Goal: Task Accomplishment & Management: Complete application form

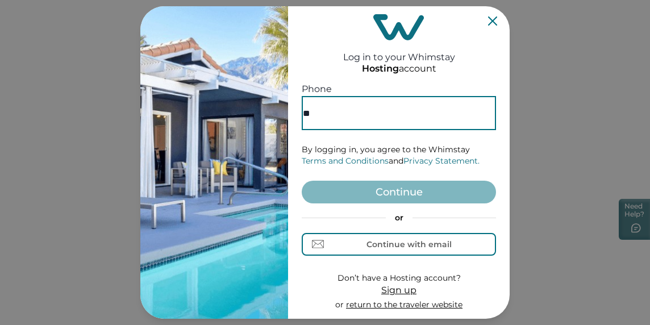
click at [399, 287] on span "Sign up" at bounding box center [399, 290] width 35 height 11
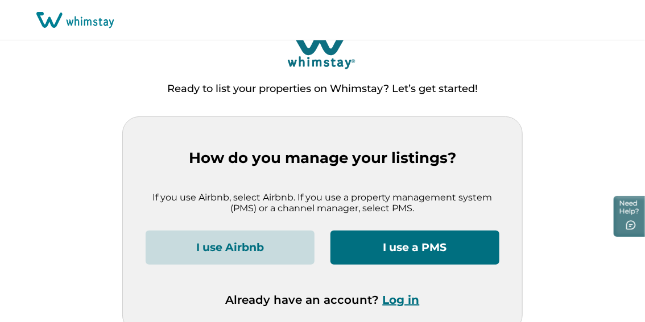
scroll to position [35, 0]
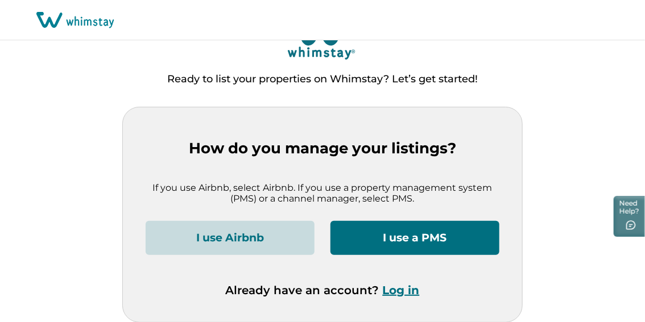
click at [444, 249] on button "I use a PMS" at bounding box center [414, 238] width 169 height 34
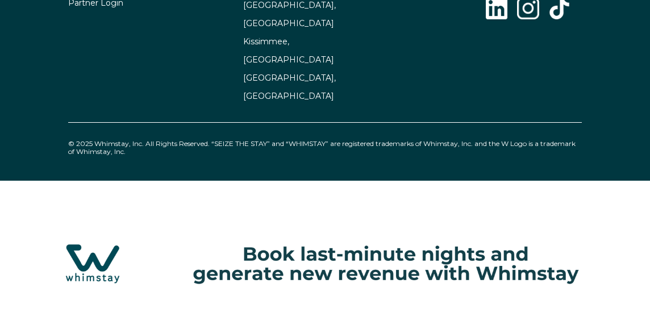
select select "US"
select select "Standard"
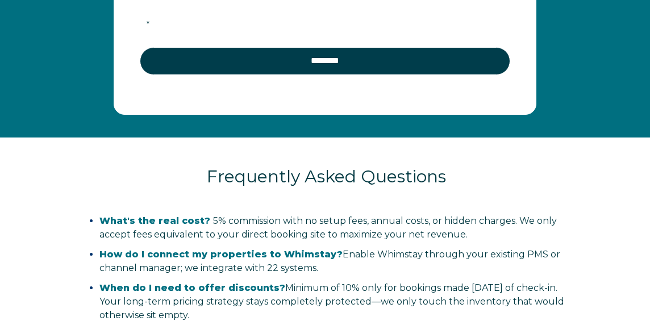
scroll to position [2137, 0]
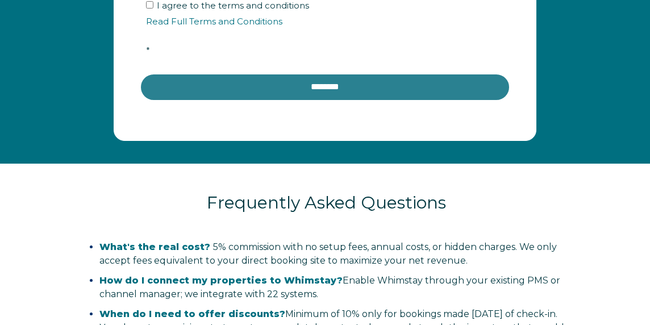
click at [401, 101] on input "********" at bounding box center [325, 86] width 371 height 27
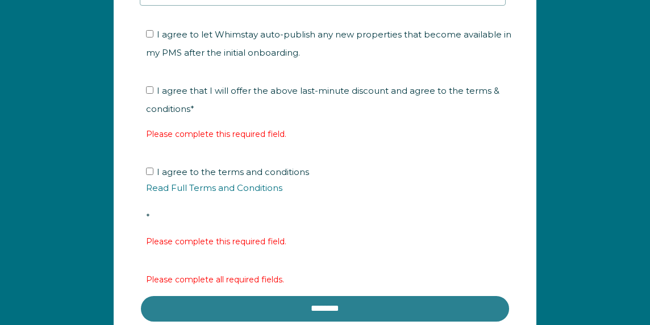
scroll to position [2279, 0]
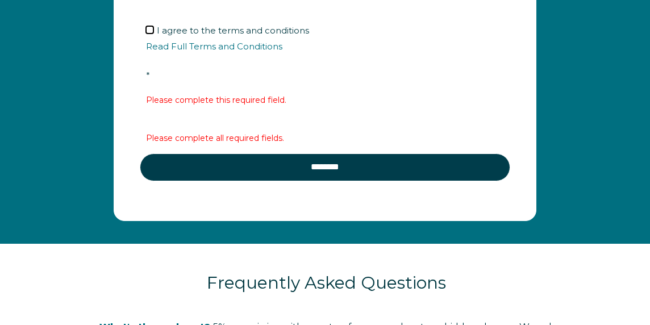
click at [146, 34] on input "I agree to the terms and conditions Read Full Terms and Conditions *" at bounding box center [149, 29] width 7 height 7
checkbox input "true"
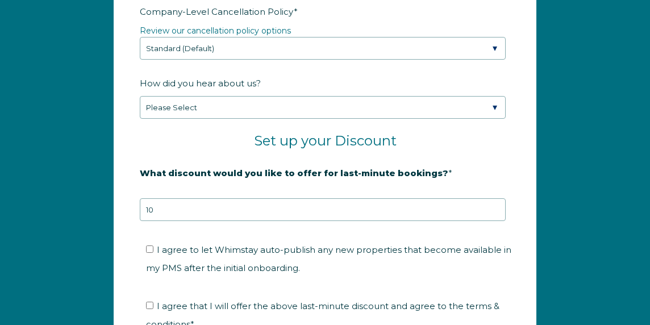
scroll to position [1921, 0]
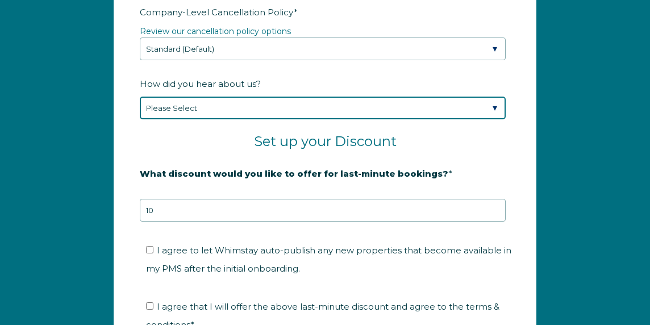
click at [283, 119] on select "Please Select Found Whimstay through a Google search Spoke to a Whimstay salesp…" at bounding box center [323, 108] width 366 height 23
select select "Podcast"
click at [140, 109] on select "Please Select Found Whimstay through a Google search Spoke to a Whimstay salesp…" at bounding box center [323, 108] width 366 height 23
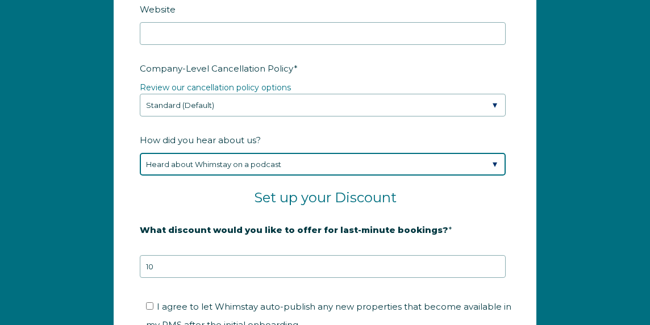
scroll to position [1853, 0]
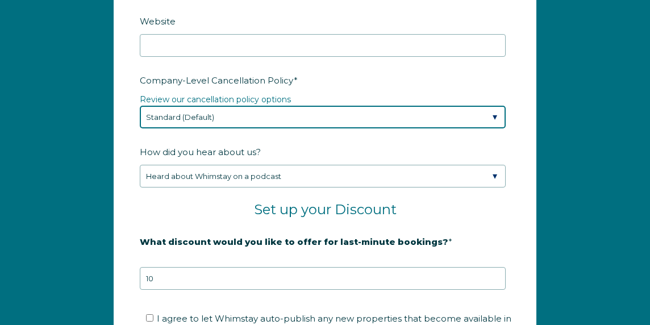
click at [313, 129] on select "Please Select Partial Standard (Default) Moderate Strict" at bounding box center [323, 117] width 366 height 23
select select "Strict"
click at [140, 118] on select "Please Select Partial Standard (Default) Moderate Strict" at bounding box center [323, 117] width 366 height 23
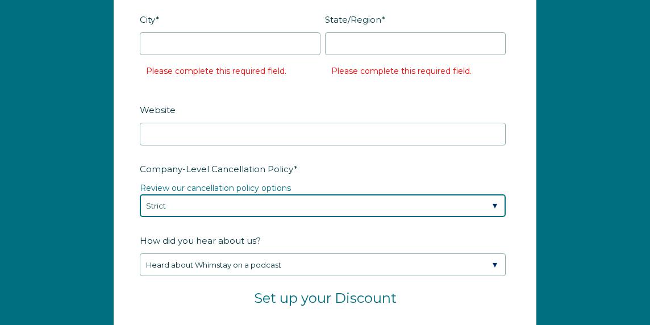
scroll to position [1763, 0]
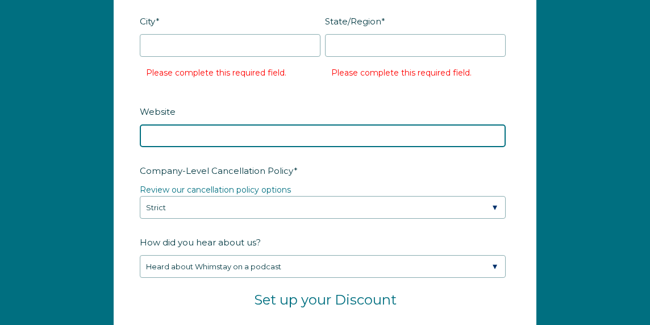
click at [312, 147] on input "Website" at bounding box center [323, 136] width 366 height 23
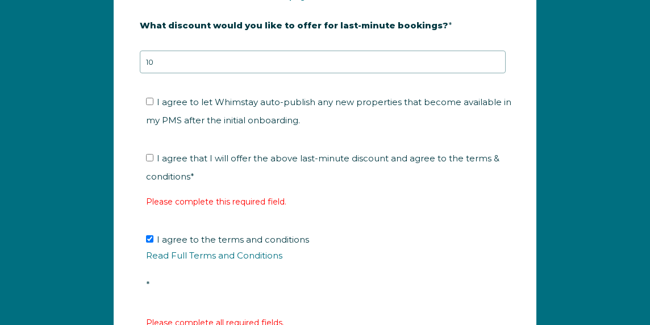
scroll to position [2070, 0]
type input "rolakresortsandhousing@holidayfuture.com"
click at [144, 168] on ul "I agree that I will offer the above last-minute discount and agree to the terms…" at bounding box center [323, 167] width 366 height 36
click at [152, 161] on input "I agree that I will offer the above last-minute discount and agree to the terms…" at bounding box center [149, 157] width 7 height 7
checkbox input "true"
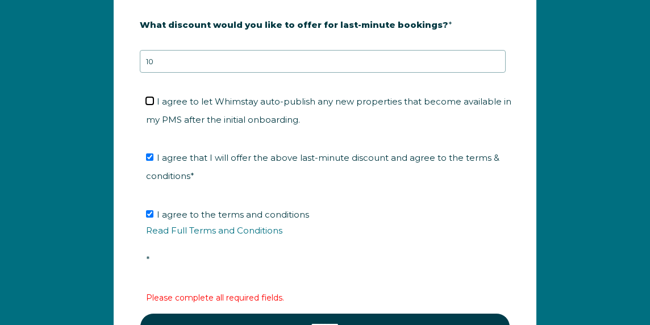
click at [150, 105] on input "I agree to let Whimstay auto-publish any new properties that become available i…" at bounding box center [149, 100] width 7 height 7
checkbox input "true"
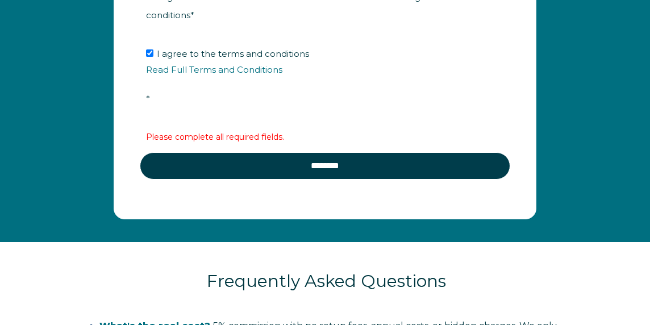
scroll to position [2246, 0]
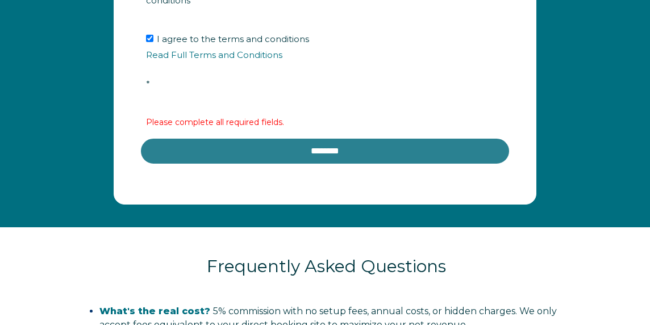
click at [270, 165] on input "********" at bounding box center [325, 151] width 371 height 27
click at [254, 163] on input "********" at bounding box center [325, 151] width 371 height 27
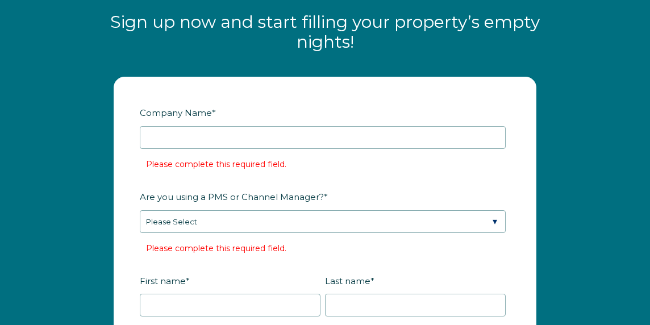
scroll to position [1321, 0]
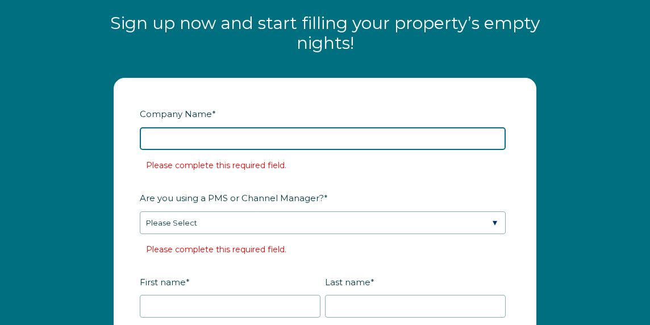
click at [268, 150] on input "Company Name *" at bounding box center [323, 138] width 366 height 23
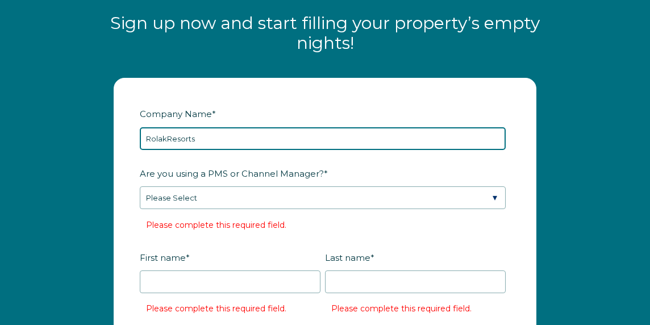
type input "RolakResorts"
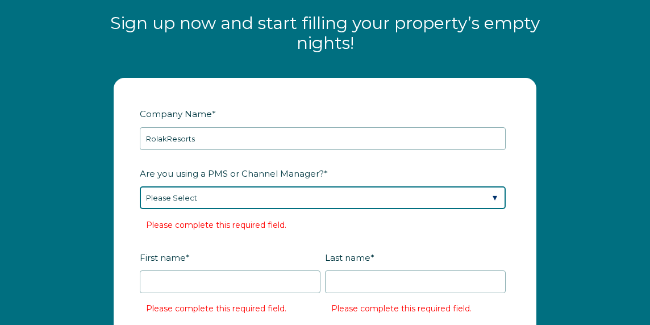
click at [254, 209] on select "Please Select Barefoot BookingPal Boost Brightside CiiRUS Escapia Guesty Hostaw…" at bounding box center [323, 198] width 366 height 23
select select "Hostaway"
click at [140, 200] on select "Please Select Barefoot BookingPal Boost Brightside CiiRUS Escapia Guesty Hostaw…" at bounding box center [323, 198] width 366 height 23
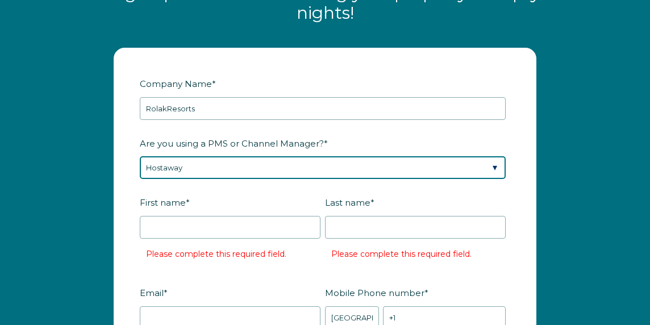
scroll to position [1351, 0]
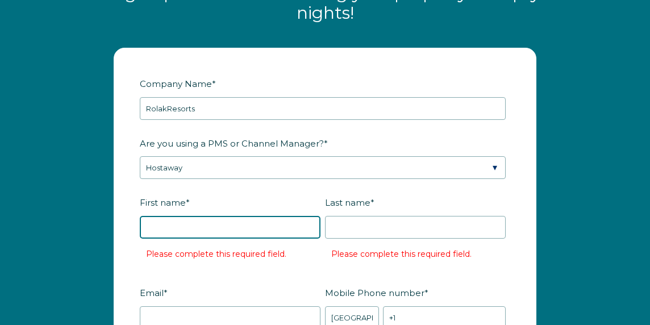
click at [263, 238] on input "First name *" at bounding box center [230, 227] width 181 height 23
type input "Lisa"
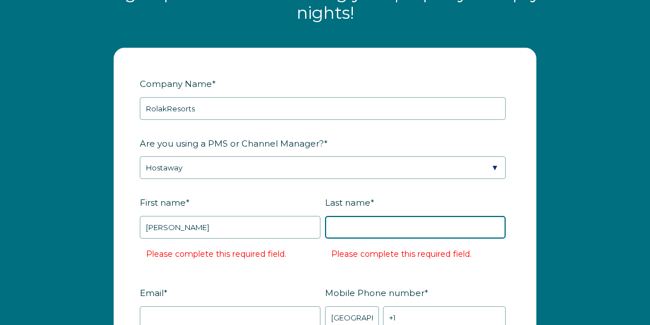
type input "Khan"
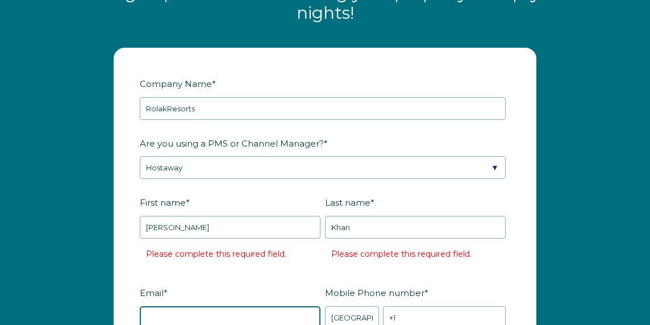
type input "[EMAIL_ADDRESS][DOMAIN_NAME]"
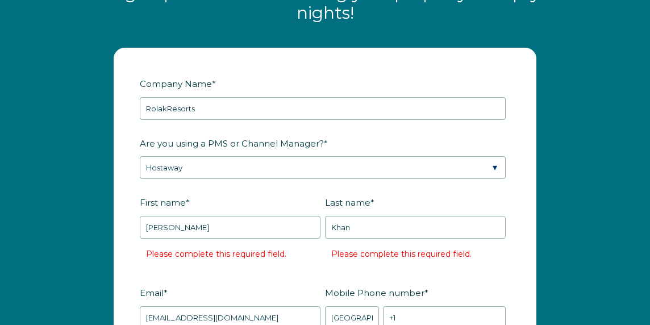
type input "West Hartford"
type input "CT"
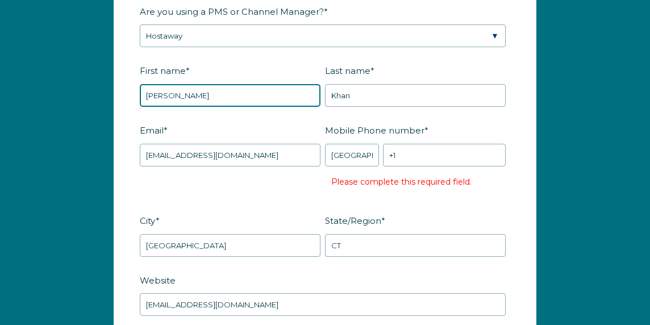
scroll to position [1483, 0]
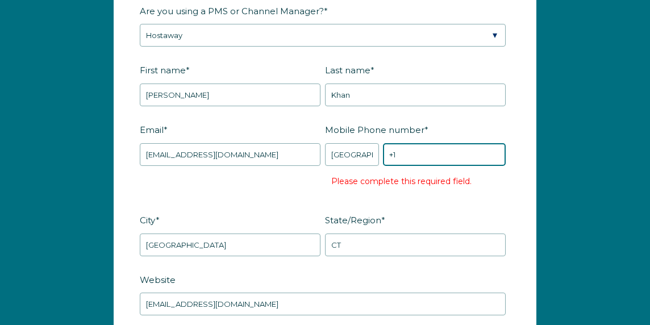
click at [417, 166] on input "+1" at bounding box center [444, 154] width 123 height 23
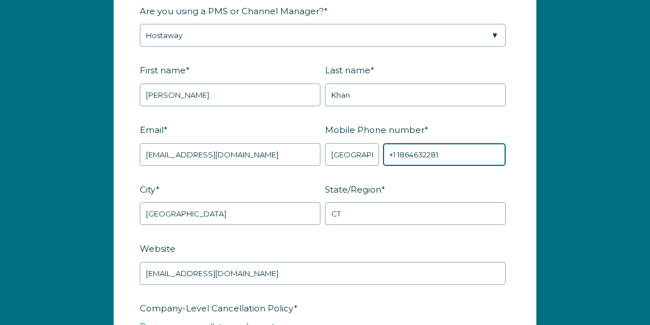
type input "+1 1864632281"
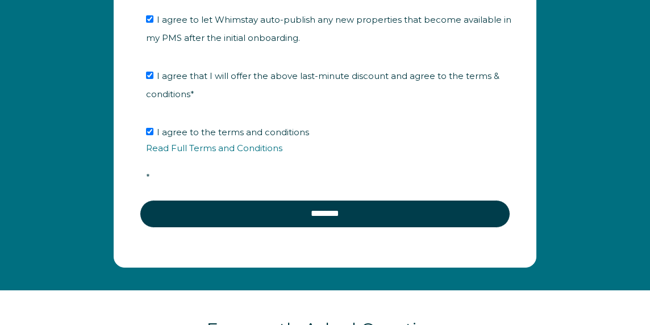
scroll to position [2011, 0]
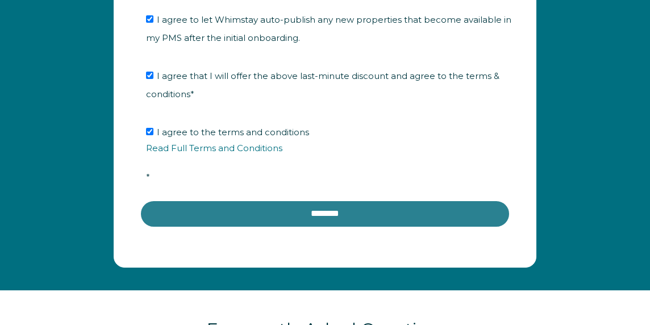
click at [310, 221] on input "********" at bounding box center [325, 213] width 371 height 27
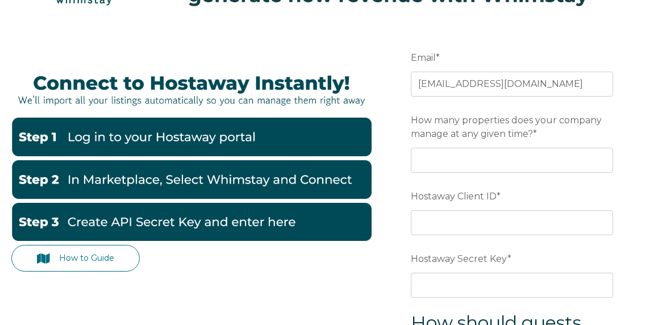
scroll to position [96, 0]
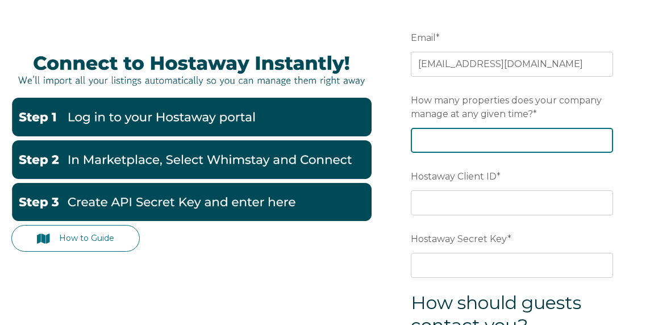
click at [447, 139] on input "How many properties does your company manage at any given time? *" at bounding box center [512, 140] width 202 height 25
click at [603, 144] on input "-1" at bounding box center [512, 140] width 202 height 25
click at [603, 144] on input "-2" at bounding box center [512, 140] width 202 height 25
click at [603, 144] on input "-3" at bounding box center [512, 140] width 202 height 25
click at [603, 144] on input "-4" at bounding box center [512, 140] width 202 height 25
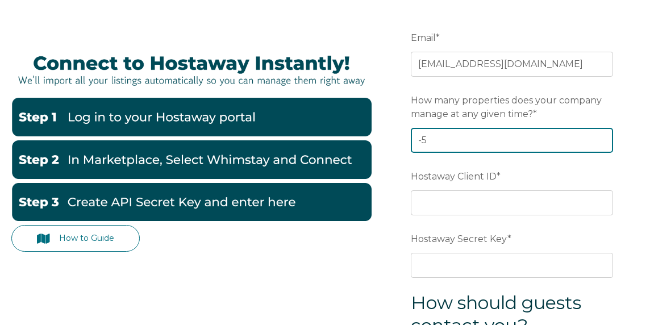
click at [603, 144] on input "-5" at bounding box center [512, 140] width 202 height 25
click at [603, 144] on input "-6" at bounding box center [512, 140] width 202 height 25
click at [603, 144] on input "-7" at bounding box center [512, 140] width 202 height 25
click at [603, 144] on input "-8" at bounding box center [512, 140] width 202 height 25
click at [603, 144] on input "-9" at bounding box center [512, 140] width 202 height 25
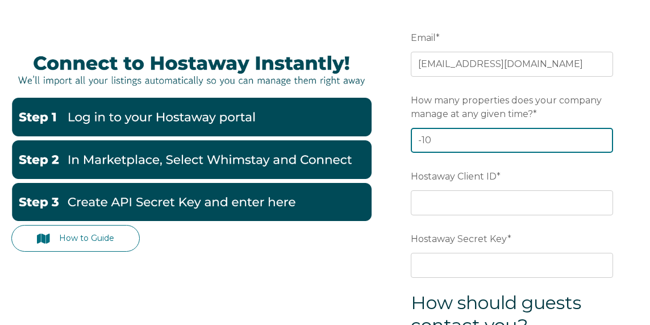
click at [603, 144] on input "-10" at bounding box center [512, 140] width 202 height 25
click at [603, 144] on input "-11" at bounding box center [512, 140] width 202 height 25
click at [603, 144] on input "-12" at bounding box center [512, 140] width 202 height 25
click at [603, 144] on input "-13" at bounding box center [512, 140] width 202 height 25
click at [603, 144] on input "-14" at bounding box center [512, 140] width 202 height 25
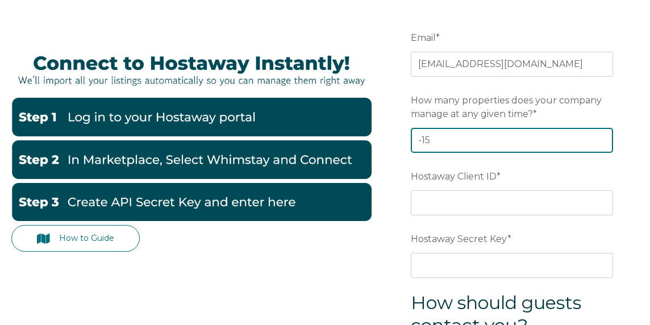
type input "-15"
click at [603, 144] on input "-15" at bounding box center [512, 140] width 202 height 25
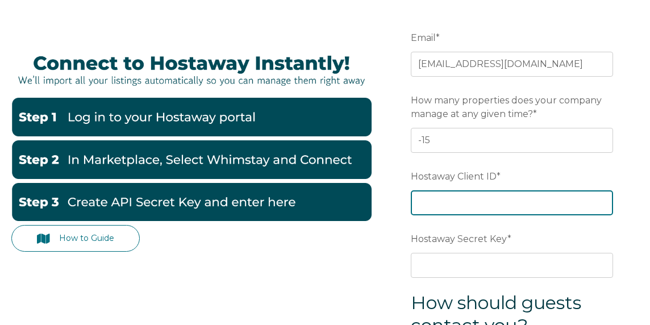
click at [500, 204] on input "Hostaway Client ID *" at bounding box center [512, 202] width 202 height 25
click at [450, 206] on input "Hostaway Client ID *" at bounding box center [512, 202] width 202 height 25
paste input "166946"
type input "166946"
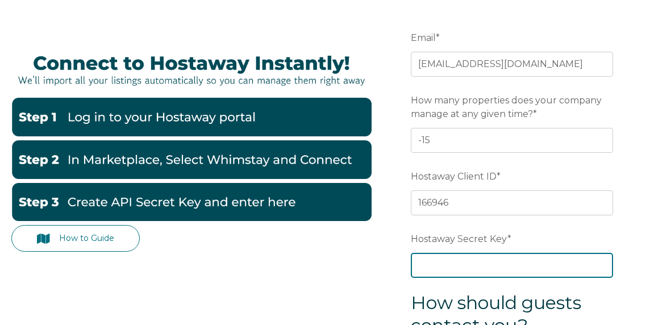
click at [505, 267] on input "Hostaway Secret Key *" at bounding box center [512, 265] width 202 height 25
click at [446, 263] on input "Hostaway Secret Key *" at bounding box center [512, 265] width 202 height 25
paste input "feef1ea0ccbdcca0e40ae0e87e9975cdd2f2780331ee6d92d4bb32c317d19275"
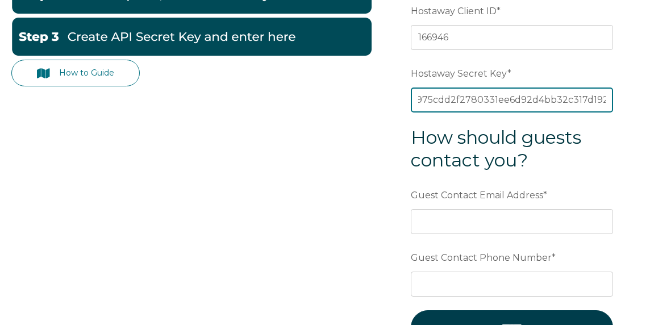
scroll to position [264, 0]
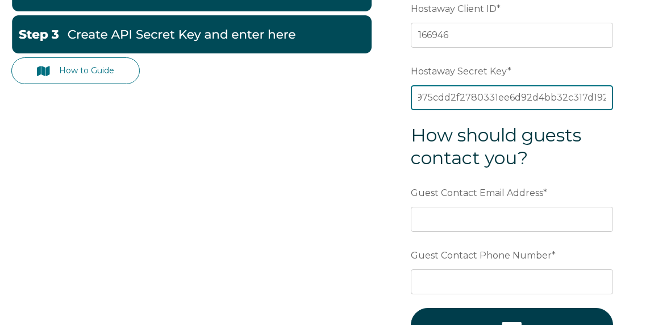
type input "feef1ea0ccbdcca0e40ae0e87e9975cdd2f2780331ee6d92d4bb32c317d19275"
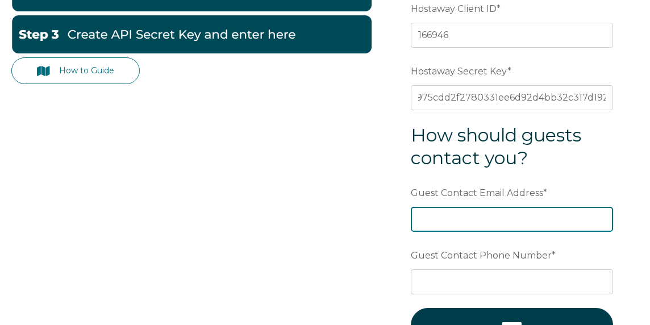
scroll to position [0, 0]
click at [434, 227] on input "Guest Contact Email Address *" at bounding box center [512, 219] width 202 height 25
type input "zanderkhan225@gmail.com"
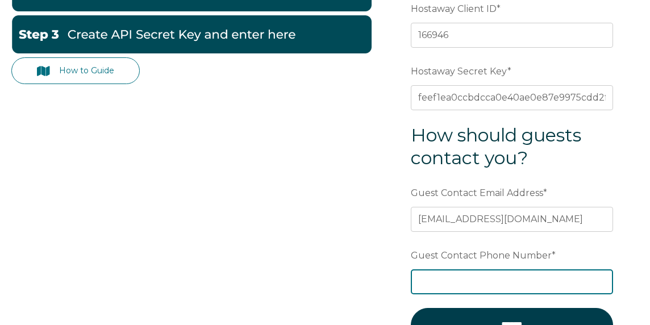
click at [449, 279] on input "Guest Contact Phone Number *" at bounding box center [512, 282] width 202 height 25
type input "8608269556"
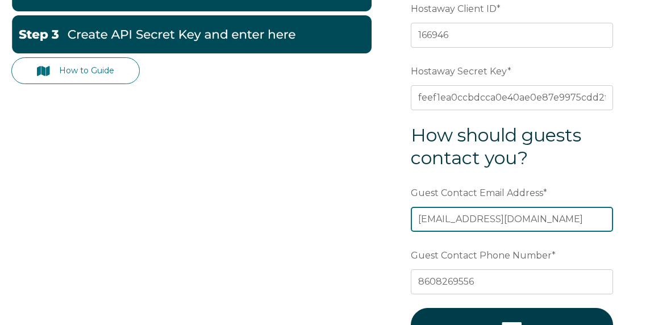
click at [552, 219] on input "zanderkhan225@gmail.com" at bounding box center [512, 219] width 202 height 25
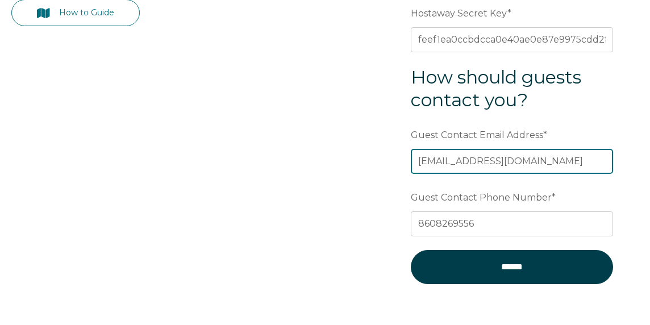
click at [562, 163] on input "[EMAIL_ADDRESS][DOMAIN_NAME]" at bounding box center [512, 161] width 202 height 25
type input "zanderkhan225@gmail.com"
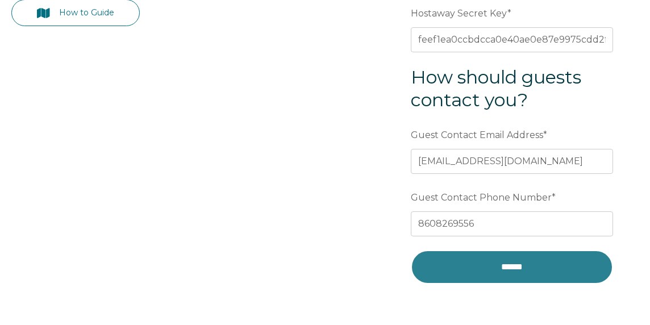
click at [505, 274] on input "******" at bounding box center [512, 267] width 202 height 34
click at [553, 266] on input "******" at bounding box center [512, 267] width 202 height 34
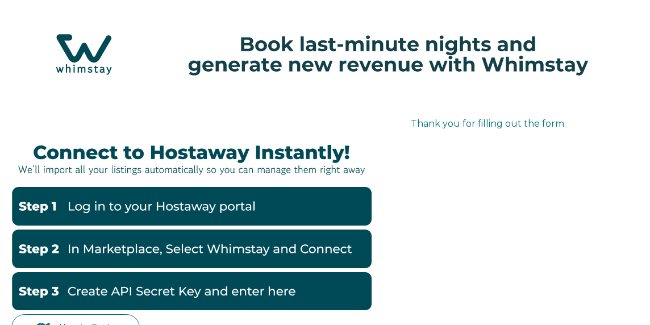
scroll to position [0, 0]
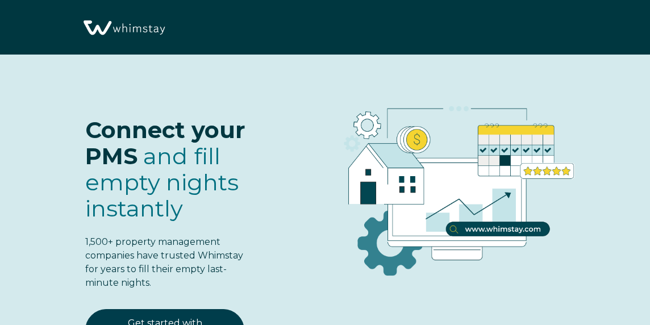
scroll to position [2011, 0]
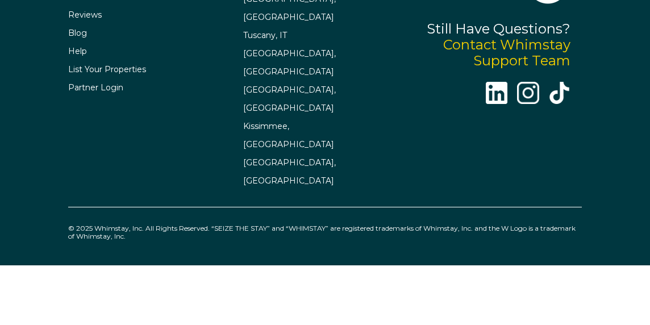
select select "Standard"
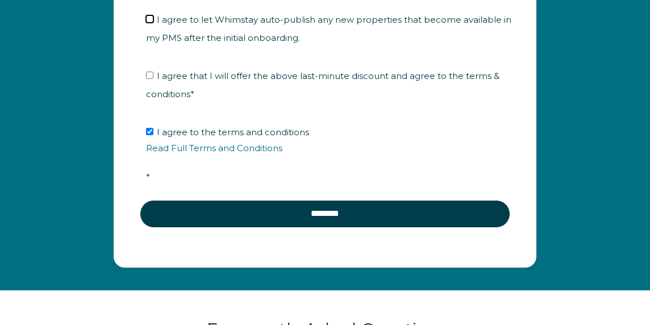
click at [149, 23] on input "I agree to let Whimstay auto-publish any new properties that become available i…" at bounding box center [149, 18] width 7 height 7
checkbox input "true"
click at [150, 79] on input "I agree that I will offer the above last-minute discount and agree to the terms…" at bounding box center [149, 75] width 7 height 7
checkbox input "true"
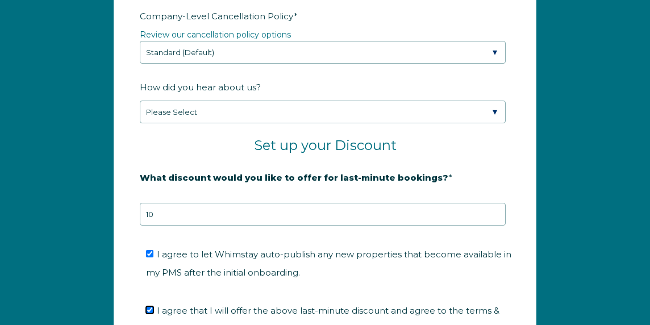
scroll to position [1772, 0]
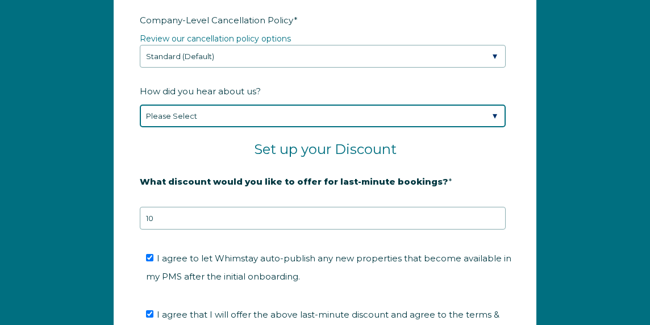
click at [256, 127] on select "Please Select Found Whimstay through a Google search Spoke to a Whimstay salesp…" at bounding box center [323, 116] width 366 height 23
select select "Podcast"
click at [140, 116] on select "Please Select Found Whimstay through a Google search Spoke to a Whimstay salesp…" at bounding box center [323, 116] width 366 height 23
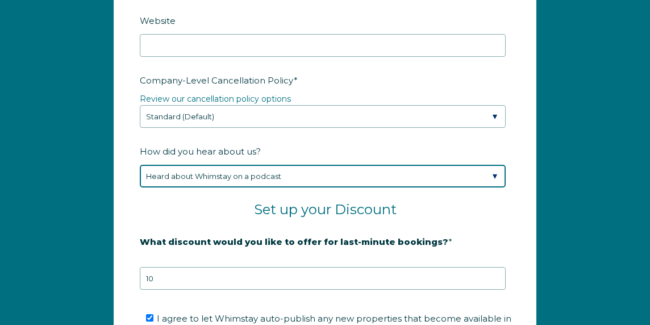
scroll to position [1694, 0]
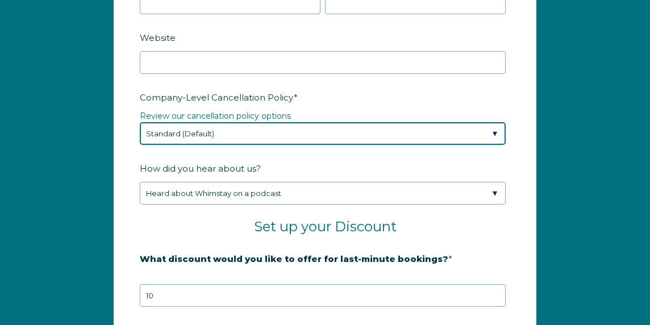
click at [288, 145] on select "Please Select Partial Standard (Default) Moderate Strict" at bounding box center [323, 133] width 366 height 23
select select "Strict"
click at [140, 134] on select "Please Select Partial Standard (Default) Moderate Strict" at bounding box center [323, 133] width 366 height 23
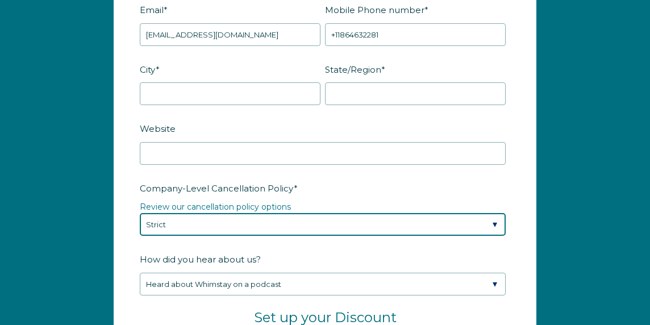
scroll to position [1602, 0]
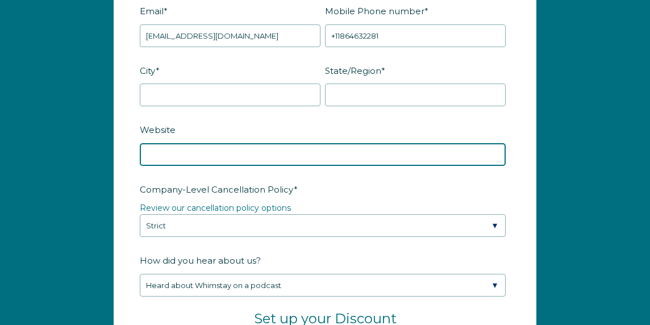
click at [248, 166] on input "Website" at bounding box center [323, 154] width 366 height 23
type input "rolakresortsandhousing@holidayfuture.com"
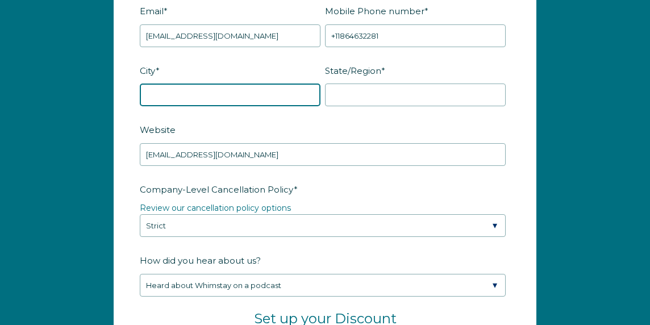
click at [262, 102] on input "City *" at bounding box center [230, 95] width 181 height 23
type input "West Hartford"
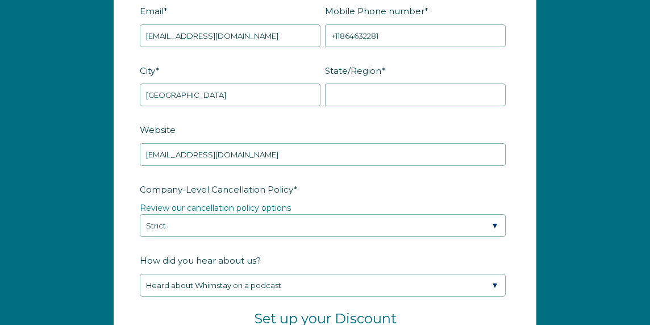
type input "KhanTutors"
type input "CT"
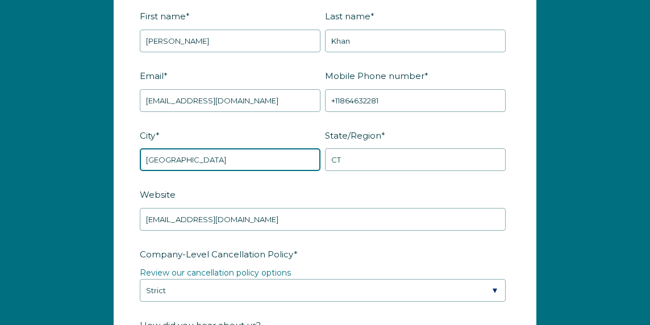
scroll to position [1536, 0]
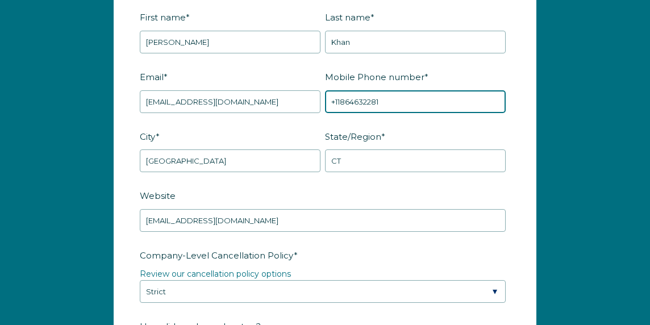
click at [341, 113] on input "+11864632281" at bounding box center [415, 101] width 181 height 23
click at [346, 113] on input "+1864632281" at bounding box center [415, 101] width 181 height 23
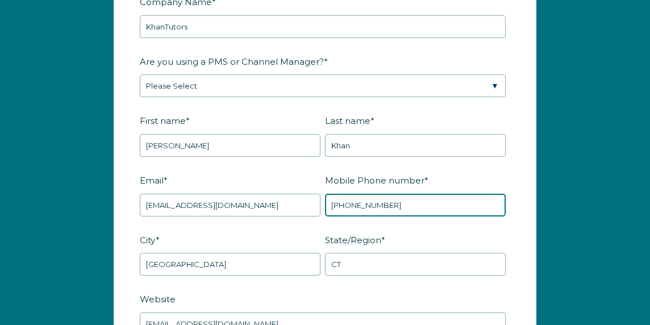
scroll to position [1433, 0]
type input "+18604632281"
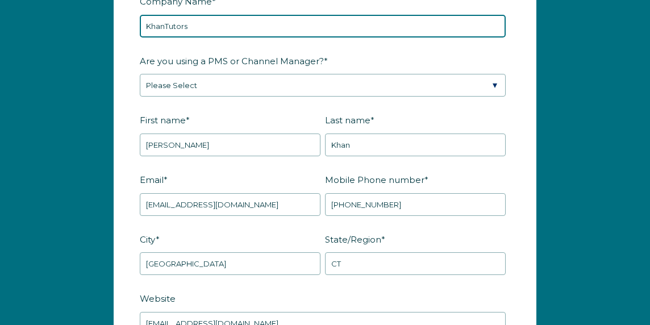
drag, startPoint x: 201, startPoint y: 41, endPoint x: 169, endPoint y: 39, distance: 31.9
click at [169, 38] on input "KhanTutors" at bounding box center [323, 26] width 366 height 23
type input "K"
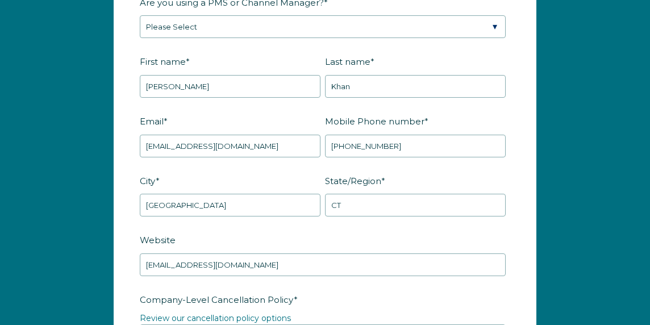
scroll to position [1493, 0]
type input "RolakResorts"
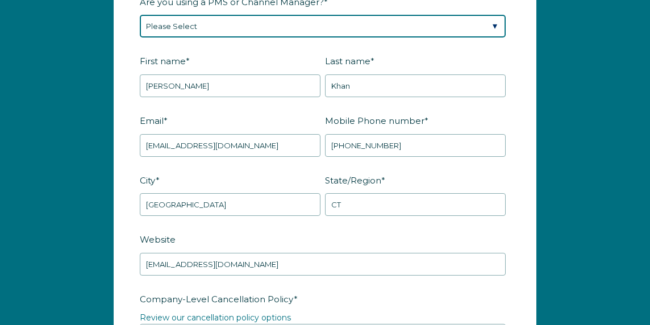
click at [246, 37] on select "Please Select Barefoot BookingPal Boost Brightside CiiRUS Escapia Guesty Hostaw…" at bounding box center [323, 26] width 366 height 23
select select "Hostaway"
click at [140, 28] on select "Please Select Barefoot BookingPal Boost Brightside CiiRUS Escapia Guesty Hostaw…" at bounding box center [323, 26] width 366 height 23
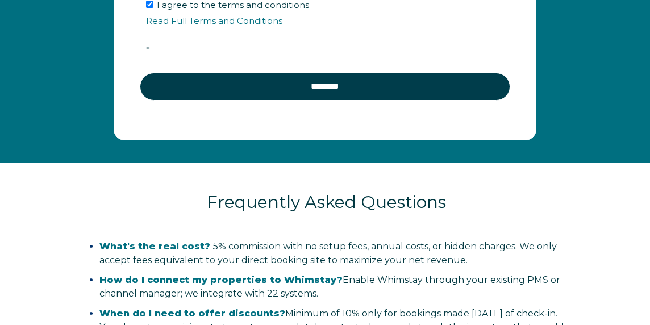
scroll to position [2139, 0]
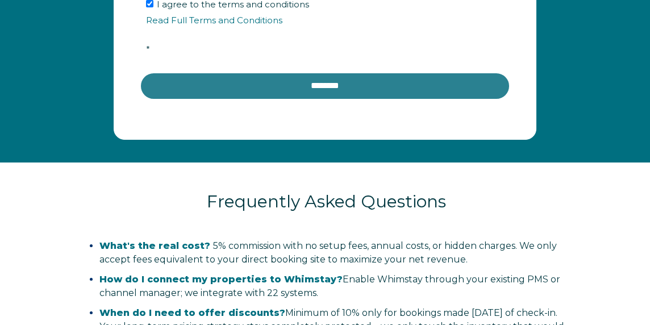
click at [313, 100] on input "********" at bounding box center [325, 85] width 371 height 27
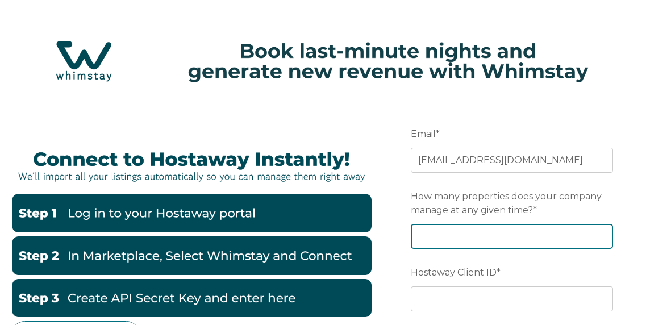
click at [448, 233] on input "How many properties does your company manage at any given time? *" at bounding box center [512, 236] width 202 height 25
type input "15"
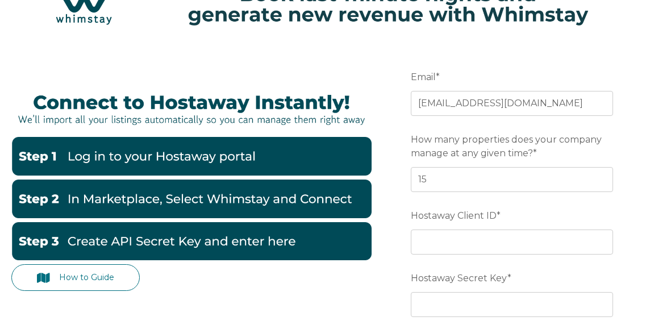
scroll to position [61, 0]
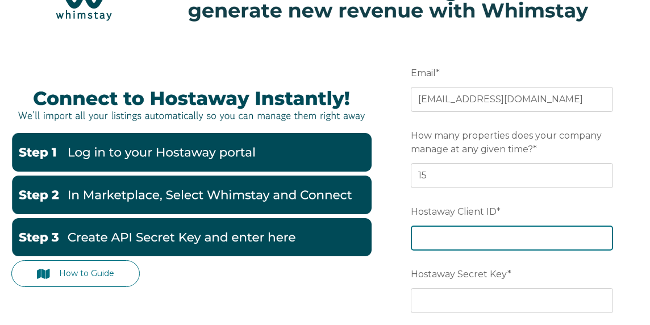
click at [487, 238] on input "Hostaway Client ID *" at bounding box center [512, 238] width 202 height 25
type input "166946"
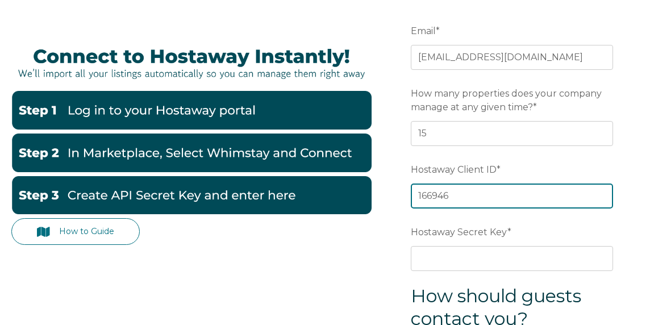
scroll to position [105, 0]
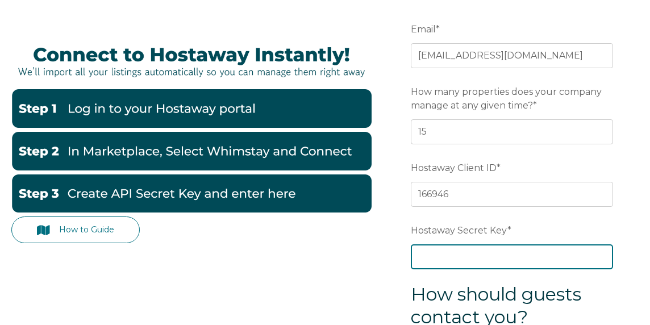
click at [480, 258] on input "Hostaway Secret Key *" at bounding box center [512, 256] width 202 height 25
type input "feef1ea0ccbdcca0e40ae0e87e9975cdd2f2780331ee6d92d4bb32c317d19275"
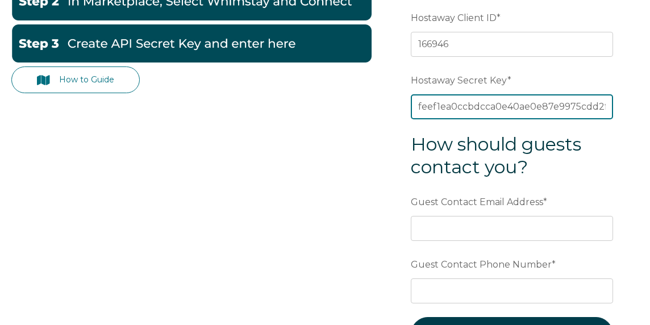
scroll to position [257, 0]
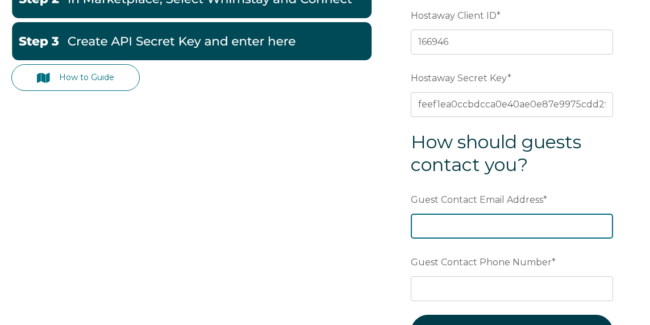
click at [494, 221] on input "Guest Contact Email Address *" at bounding box center [512, 226] width 202 height 25
type input "[EMAIL_ADDRESS][DOMAIN_NAME]"
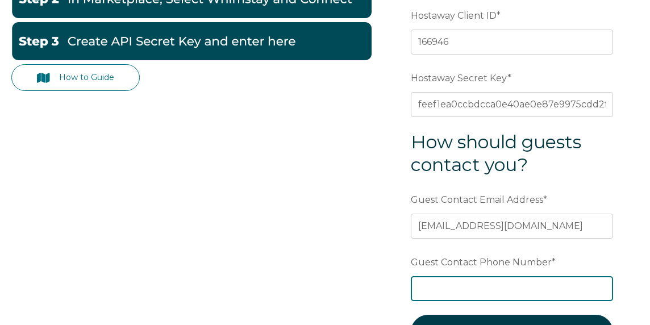
click at [481, 285] on input "Guest Contact Phone Number *" at bounding box center [512, 288] width 202 height 25
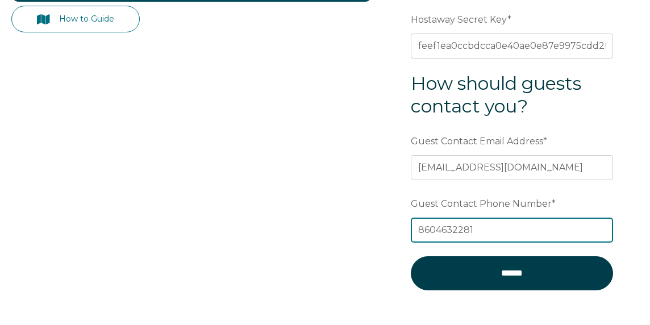
scroll to position [318, 0]
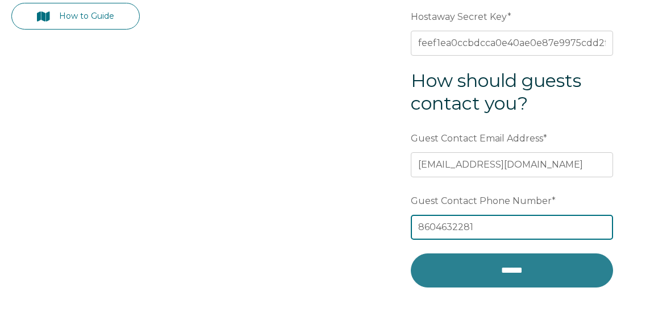
type input "8604632281"
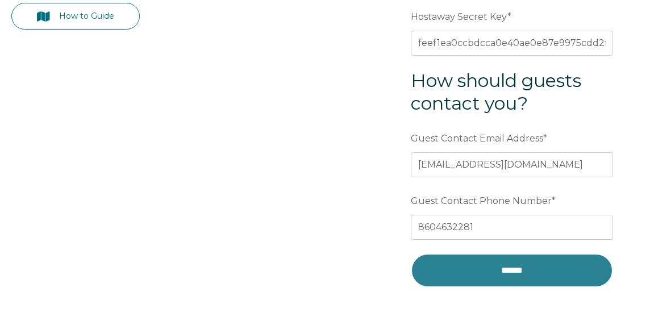
click at [514, 276] on input "******" at bounding box center [512, 271] width 202 height 34
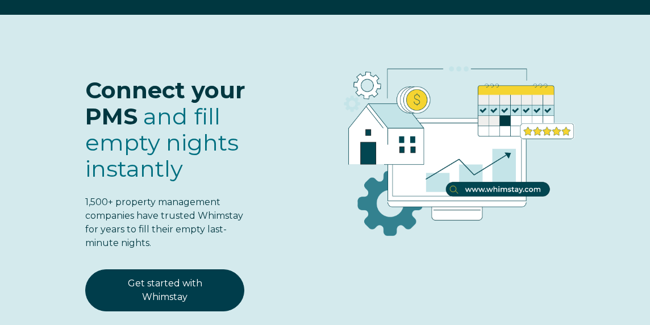
select select "US"
select select "Standard"
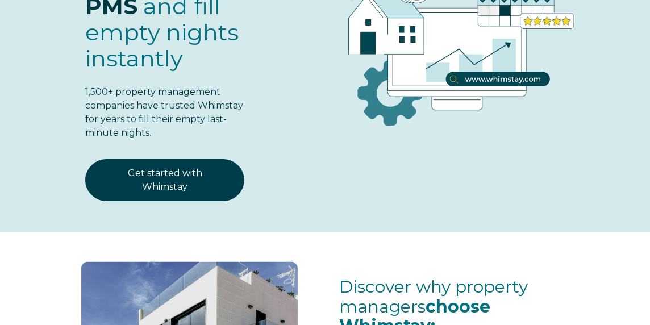
scroll to position [151, 0]
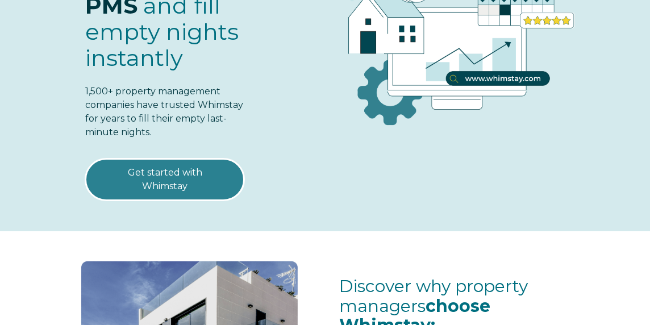
click at [135, 183] on link "Get started with Whimstay" at bounding box center [164, 180] width 159 height 42
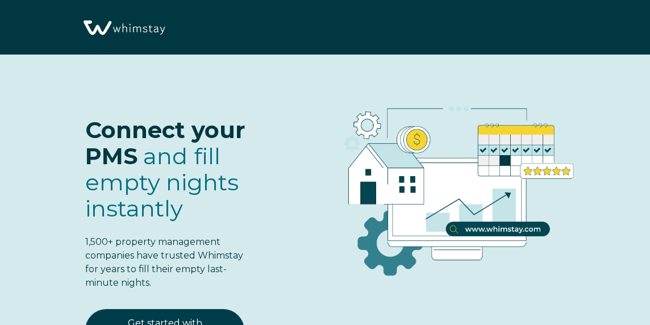
select select "US"
select select "Standard"
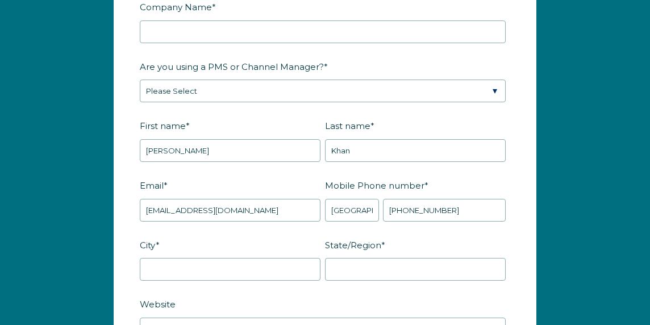
scroll to position [1332, 0]
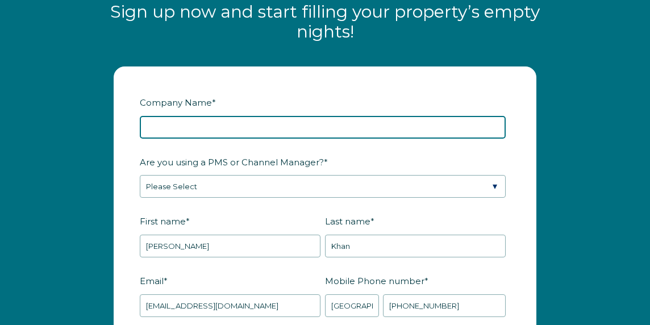
click at [364, 139] on input "Company Name *" at bounding box center [323, 127] width 366 height 23
type input "RolakResorts"
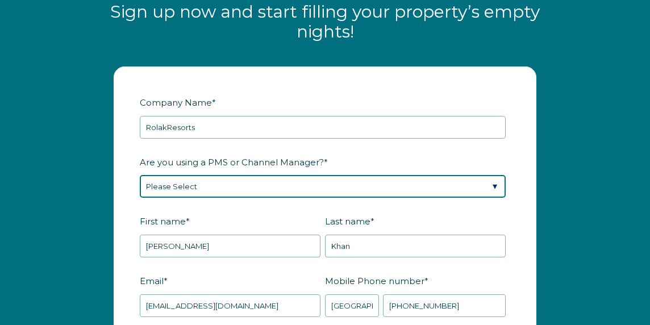
click at [192, 198] on select "Please Select Barefoot BookingPal Boost Brightside CiiRUS Escapia Guesty Hostaw…" at bounding box center [323, 186] width 366 height 23
select select "Hostaway"
click at [140, 188] on select "Please Select Barefoot BookingPal Boost Brightside CiiRUS Escapia Guesty Hostaw…" at bounding box center [323, 186] width 366 height 23
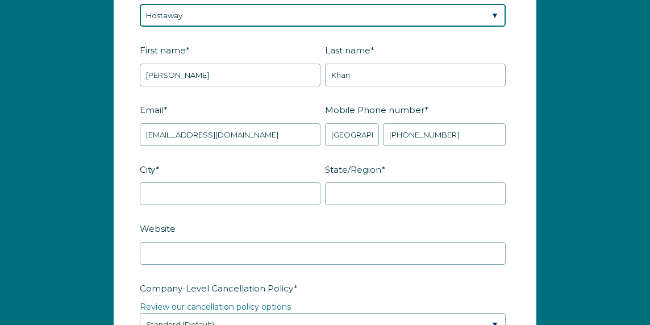
scroll to position [1506, 0]
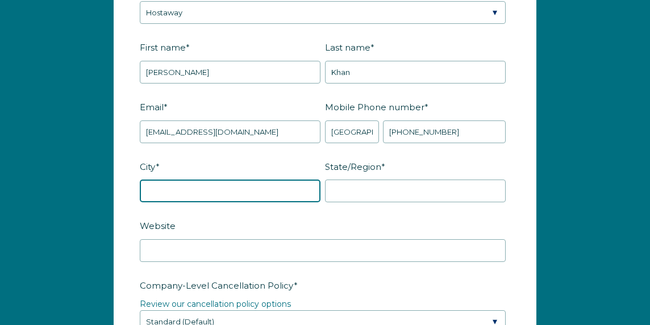
click at [202, 202] on input "City *" at bounding box center [230, 191] width 181 height 23
type input "West Hartford"
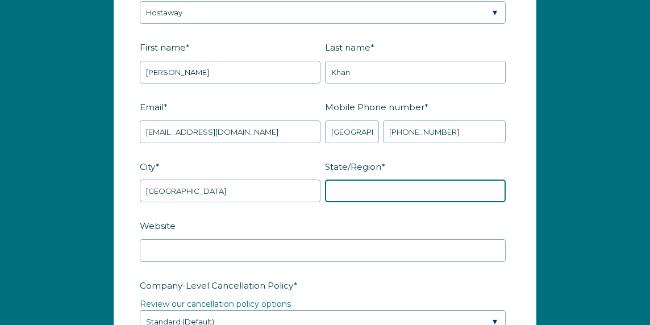
type input "CT"
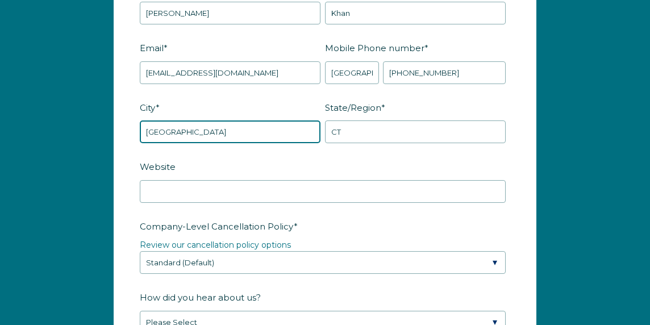
scroll to position [1565, 0]
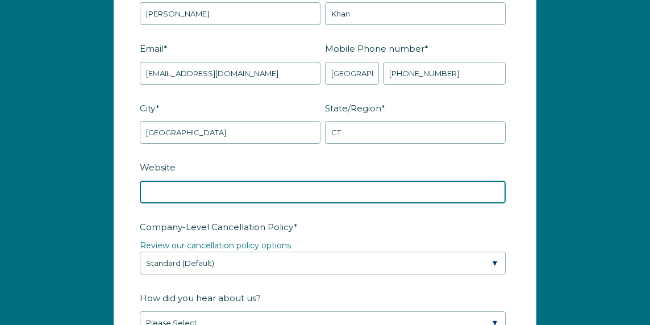
click at [208, 201] on input "Website" at bounding box center [323, 192] width 366 height 23
type input "rolakresortsandhousing@holidayfuture.com"
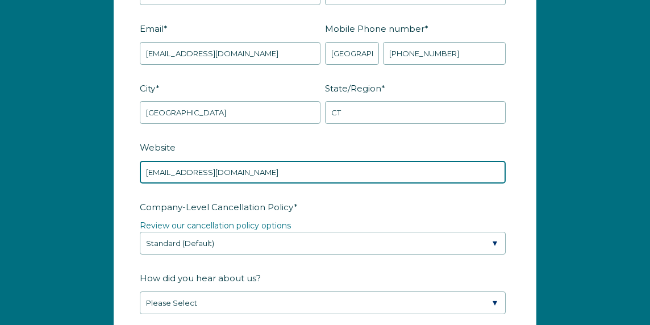
scroll to position [1585, 0]
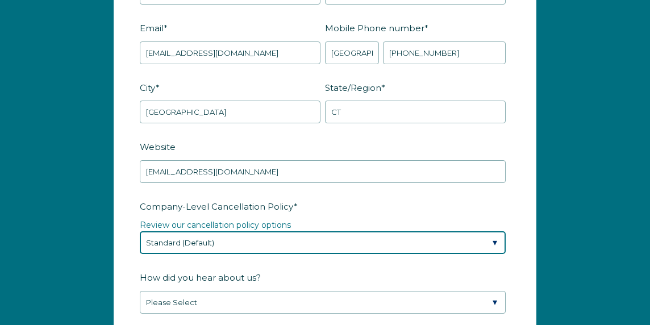
click at [213, 254] on select "Please Select Partial Standard (Default) Moderate Strict" at bounding box center [323, 242] width 366 height 23
select select "Strict"
click at [140, 243] on select "Please Select Partial Standard (Default) Moderate Strict" at bounding box center [323, 242] width 366 height 23
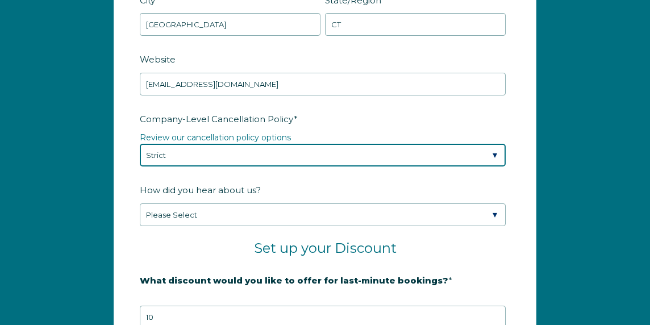
scroll to position [1673, 0]
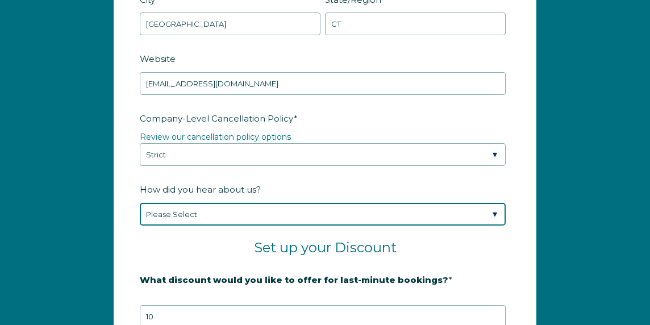
click at [203, 226] on select "Please Select Found Whimstay through a Google search Spoke to a Whimstay salesp…" at bounding box center [323, 214] width 366 height 23
select select "Podcast"
click at [140, 214] on select "Please Select Found Whimstay through a Google search Spoke to a Whimstay salesp…" at bounding box center [323, 214] width 366 height 23
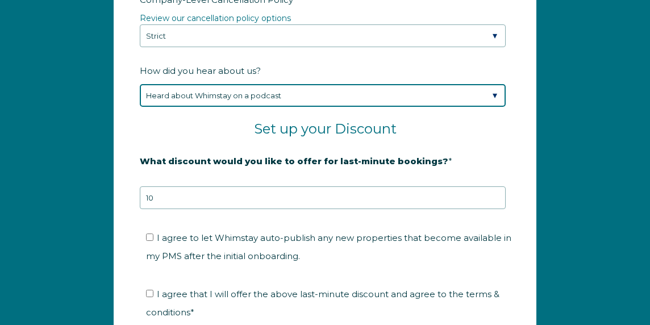
scroll to position [1797, 0]
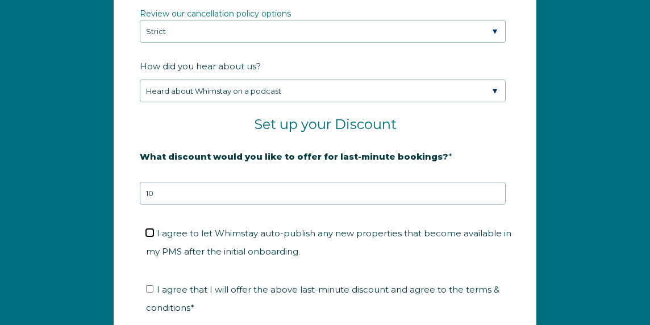
click at [151, 237] on input "I agree to let Whimstay auto-publish any new properties that become available i…" at bounding box center [149, 232] width 7 height 7
checkbox input "true"
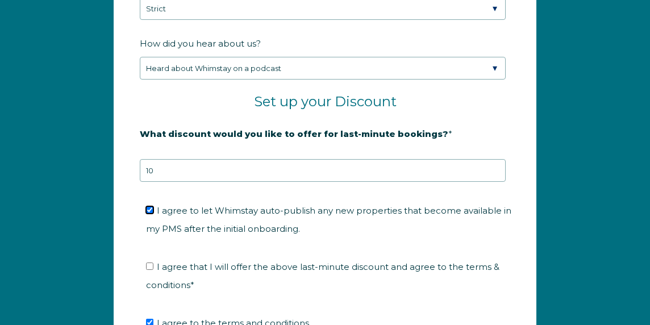
scroll to position [1828, 0]
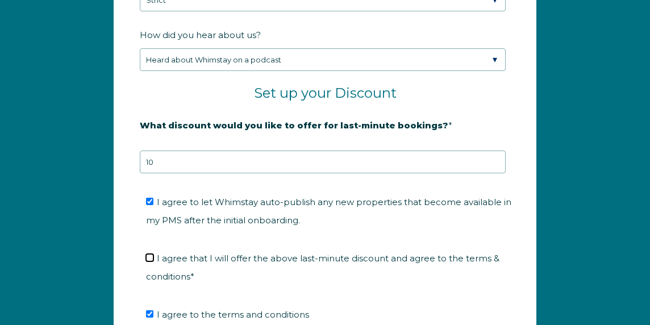
click at [152, 262] on input "I agree that I will offer the above last-minute discount and agree to the terms…" at bounding box center [149, 257] width 7 height 7
checkbox input "true"
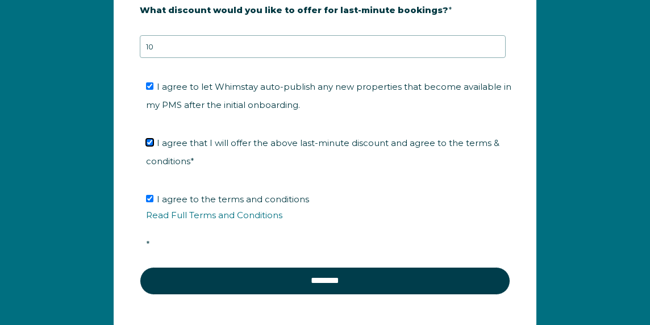
scroll to position [1945, 0]
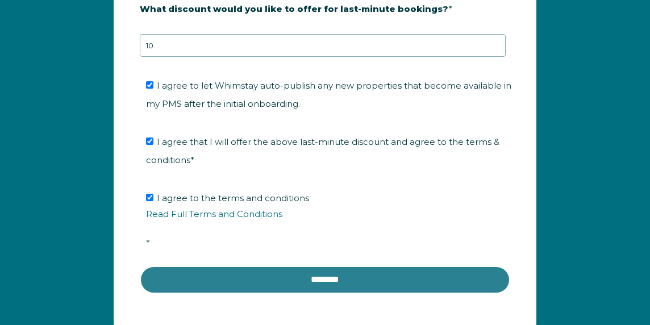
click at [236, 288] on input "********" at bounding box center [325, 279] width 371 height 27
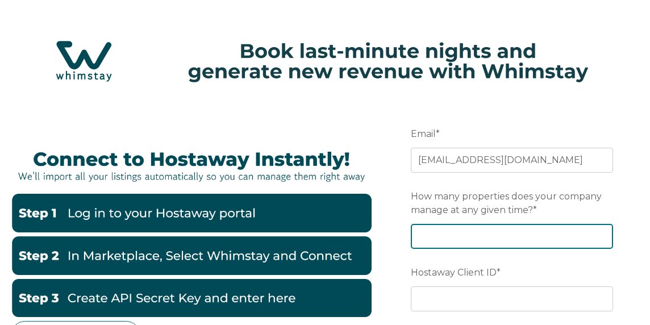
click at [432, 239] on input "How many properties does your company manage at any given time? *" at bounding box center [512, 236] width 202 height 25
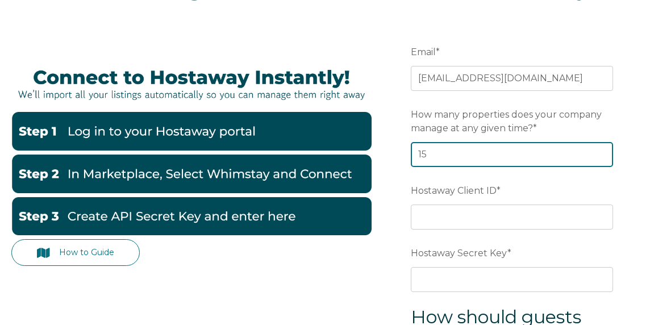
scroll to position [83, 0]
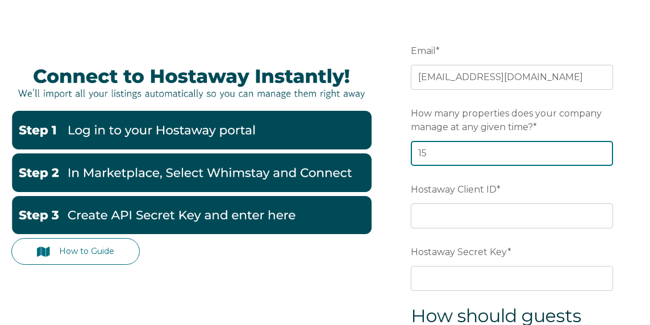
type input "15"
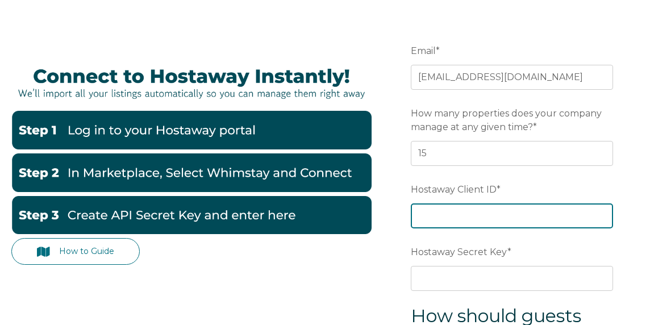
click at [432, 213] on input "Hostaway Client ID *" at bounding box center [512, 216] width 202 height 25
type input "166946"
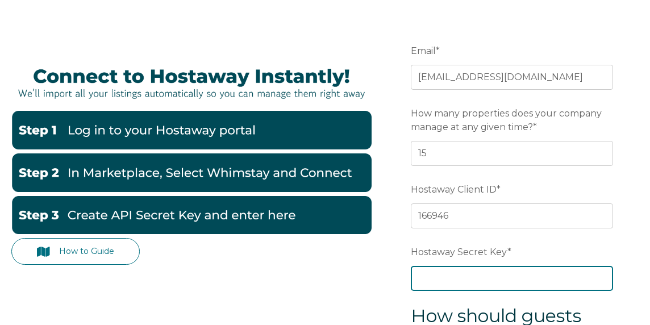
click at [431, 282] on input "Hostaway Secret Key *" at bounding box center [512, 278] width 202 height 25
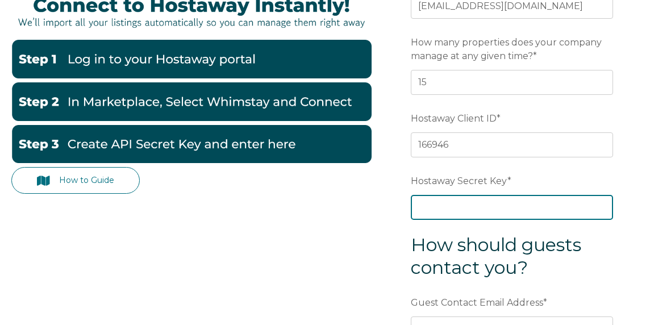
scroll to position [156, 0]
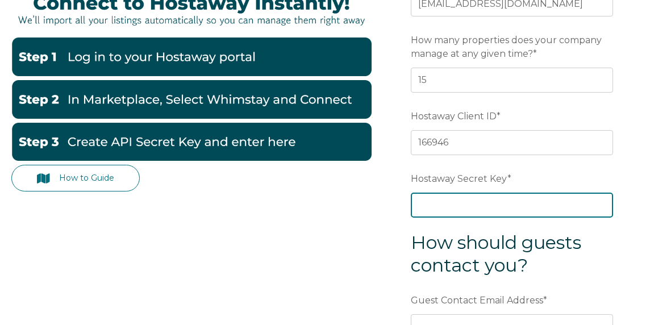
click at [458, 208] on input "Hostaway Secret Key *" at bounding box center [512, 205] width 202 height 25
type input "feef1ea0ccbdcca0e40ae0e87e9975cdd2f2780331ee6d92d4bb32c317d19275"
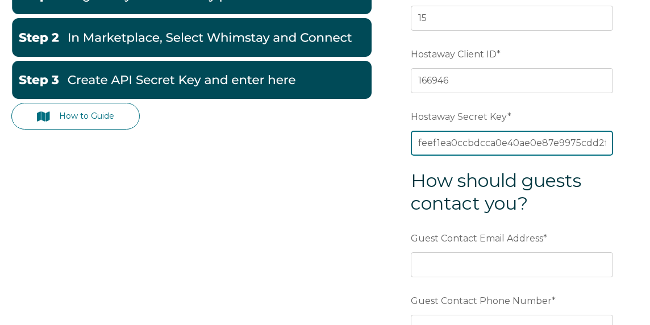
scroll to position [222, 0]
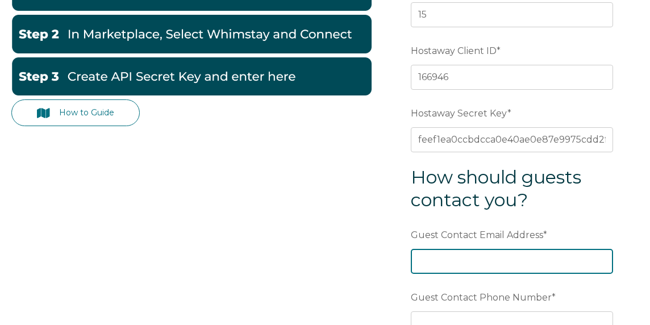
click at [428, 262] on input "Guest Contact Email Address *" at bounding box center [512, 261] width 202 height 25
type input "[EMAIL_ADDRESS][DOMAIN_NAME]"
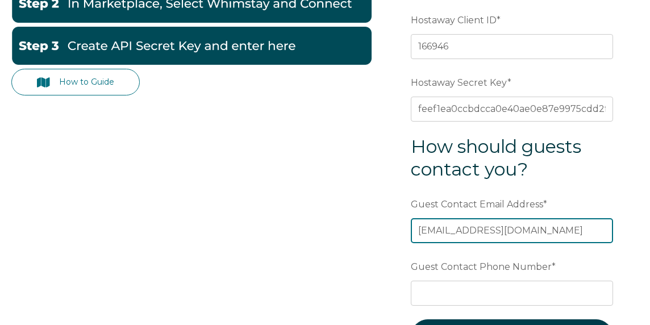
scroll to position [254, 0]
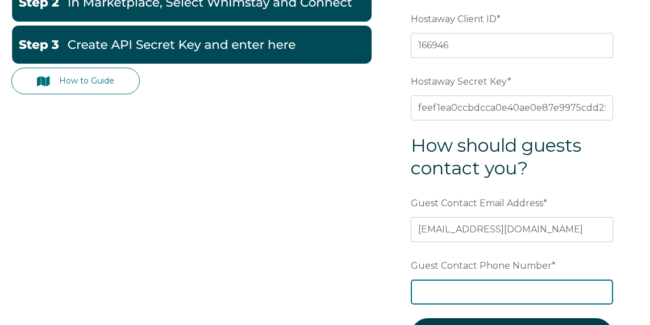
click at [437, 292] on input "Guest Contact Phone Number *" at bounding box center [512, 292] width 202 height 25
type input "8604632281"
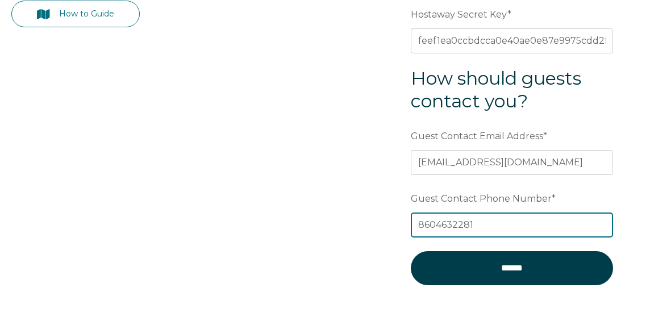
scroll to position [325, 0]
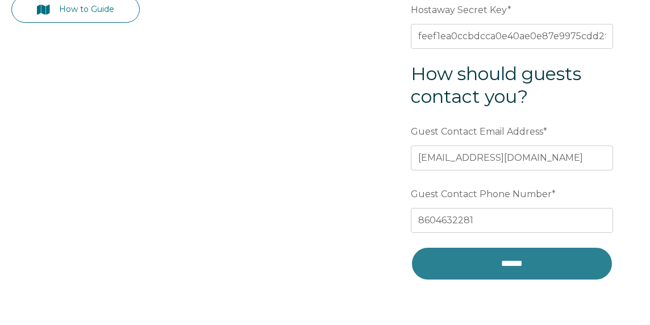
click at [460, 264] on input "******" at bounding box center [512, 264] width 202 height 34
